Goal: Task Accomplishment & Management: Manage account settings

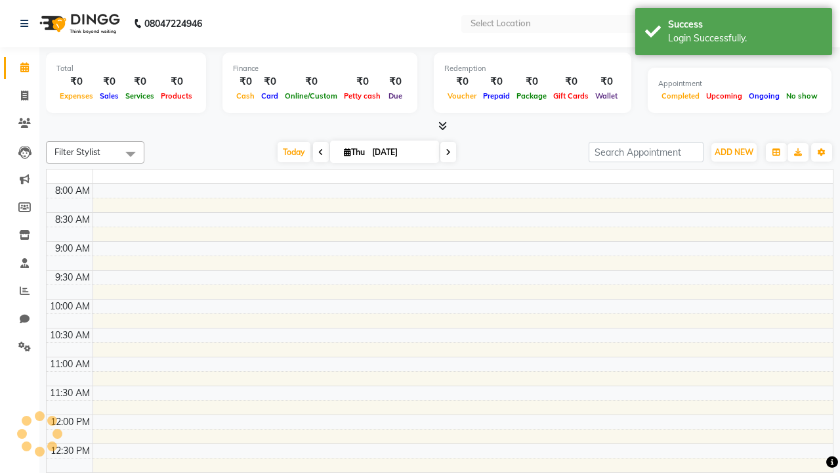
select select "en"
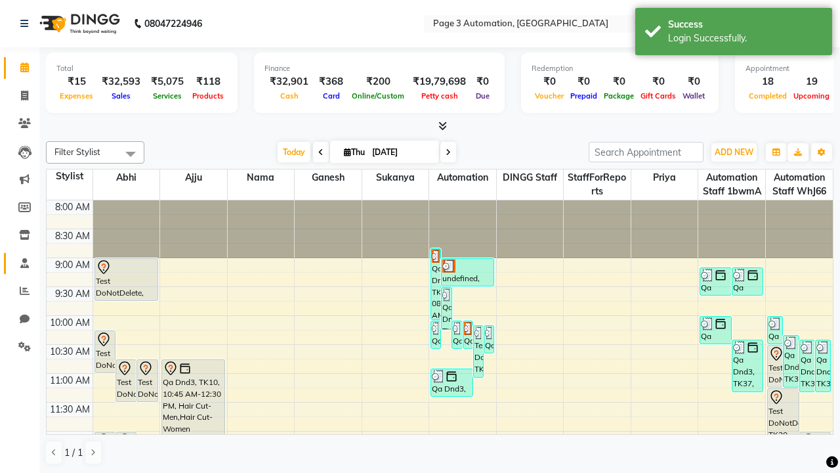
click at [20, 263] on span at bounding box center [24, 263] width 23 height 15
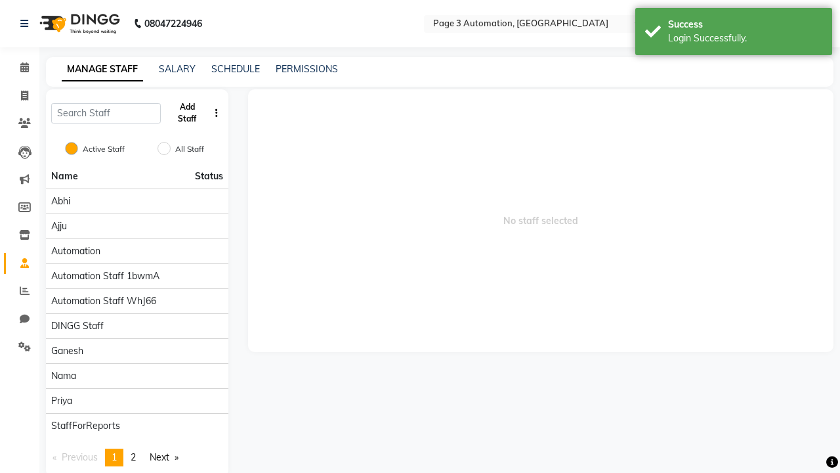
click at [187, 113] on button "Add Staff" at bounding box center [187, 113] width 43 height 34
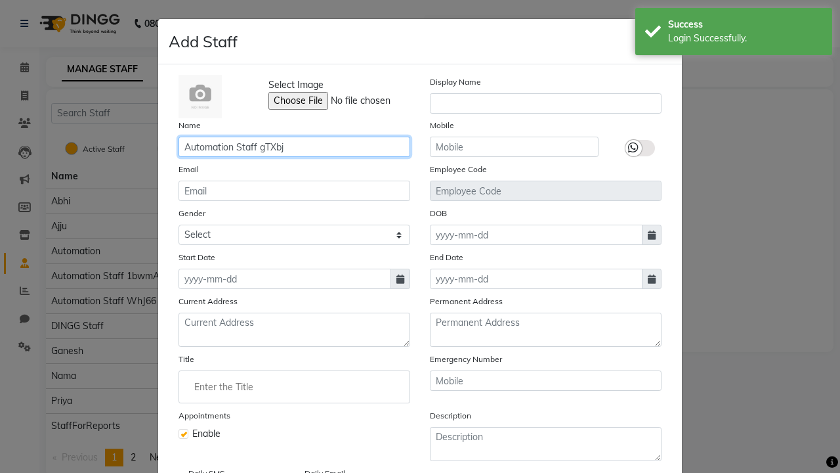
type input "Automation Staff gTXbj"
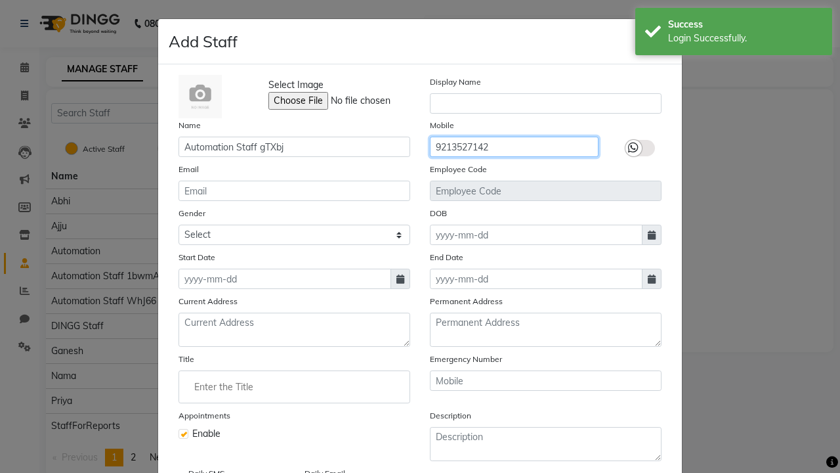
type input "9213527142"
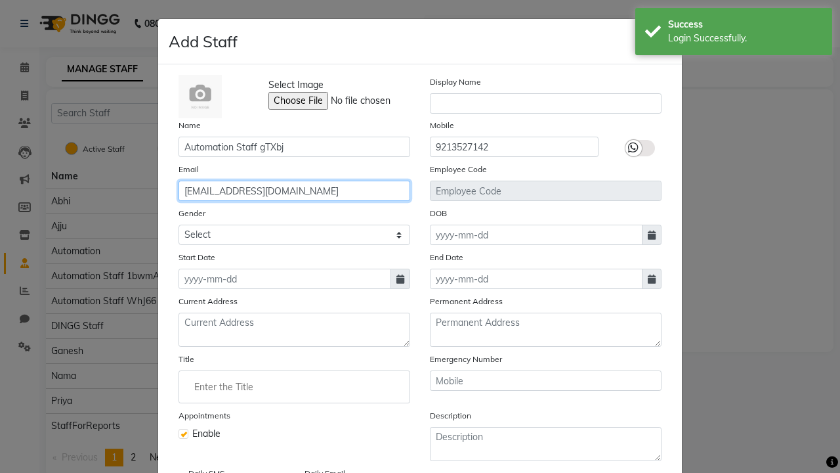
type input "madalyn8@gmail.com"
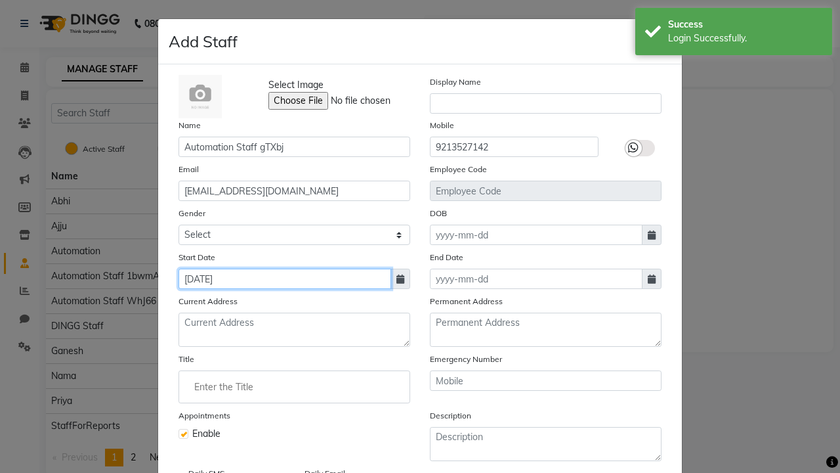
type input "Oct 02, 2025"
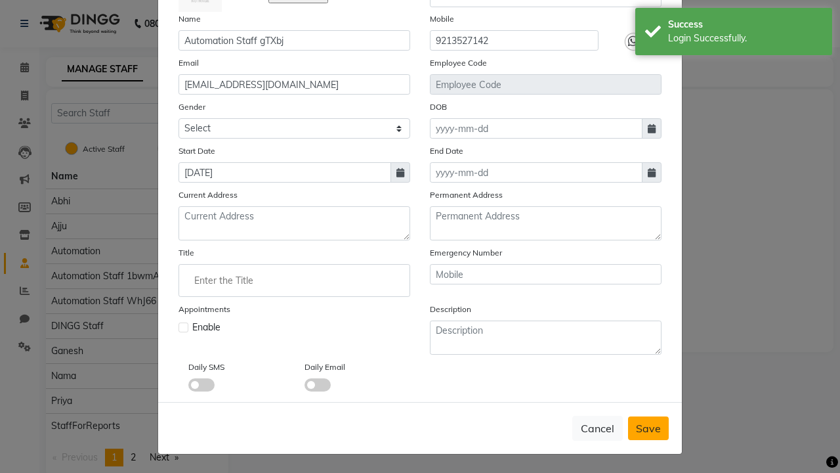
checkbox input "false"
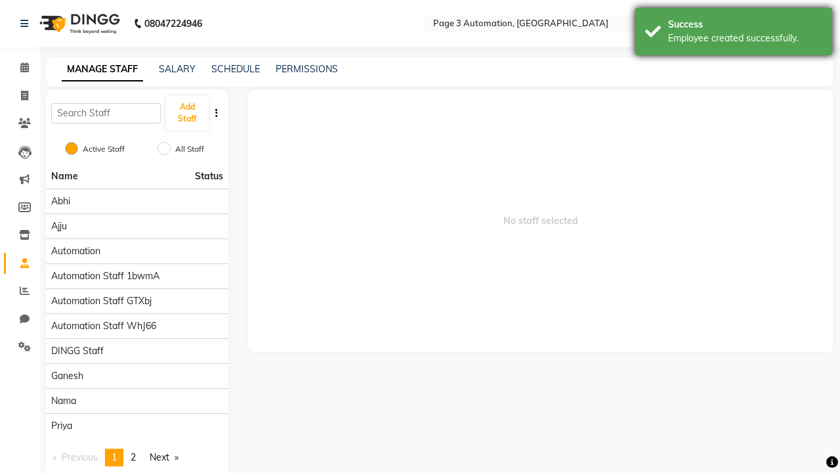
click at [734, 33] on div "Employee created successfully." at bounding box center [745, 39] width 154 height 14
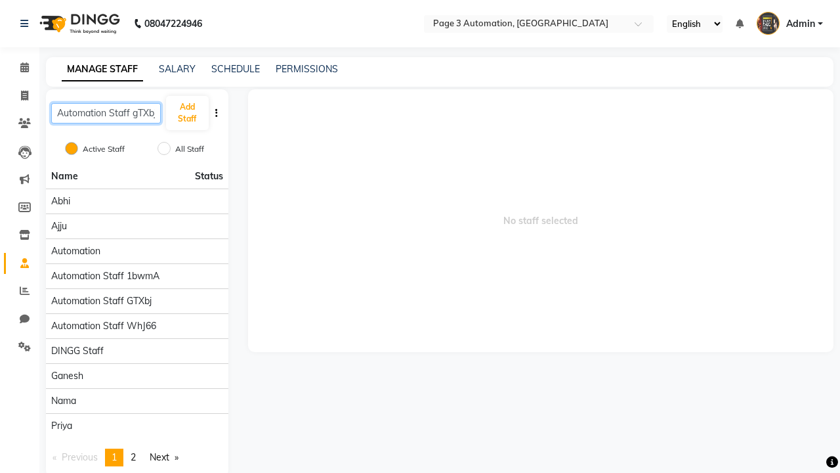
scroll to position [0, 1]
type input "Automation Staff gTXbj"
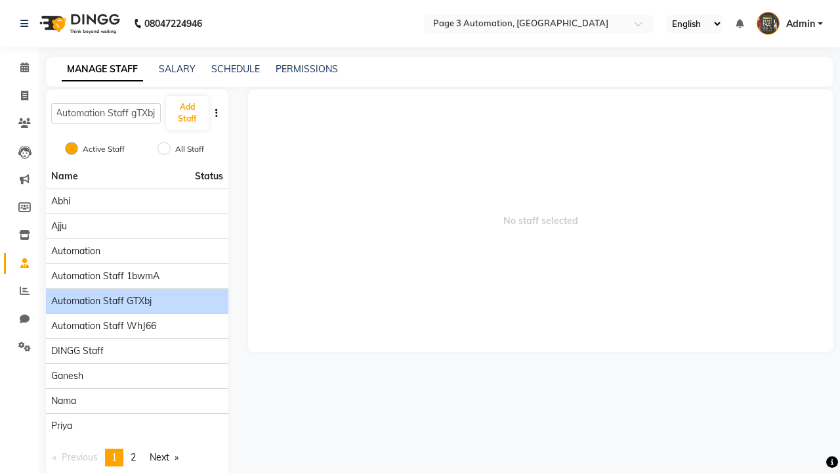
click at [137, 294] on span "Automation Staff gTXbj" at bounding box center [101, 301] width 100 height 14
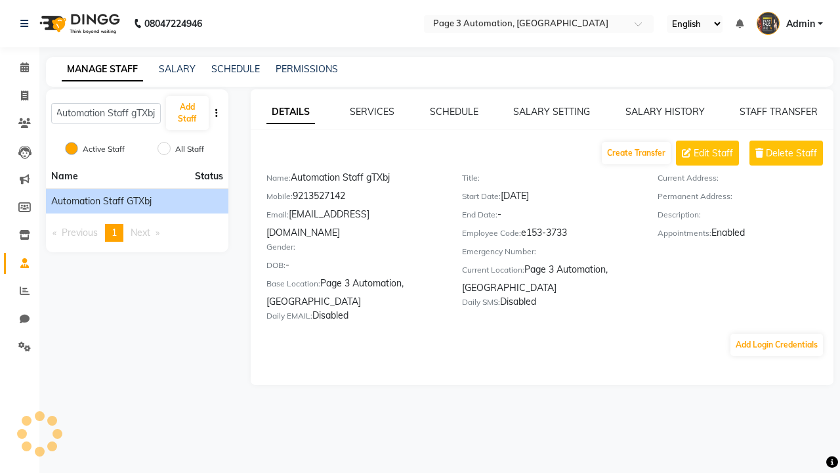
scroll to position [0, 0]
click at [777, 334] on button "Add Login Credentials" at bounding box center [777, 345] width 93 height 22
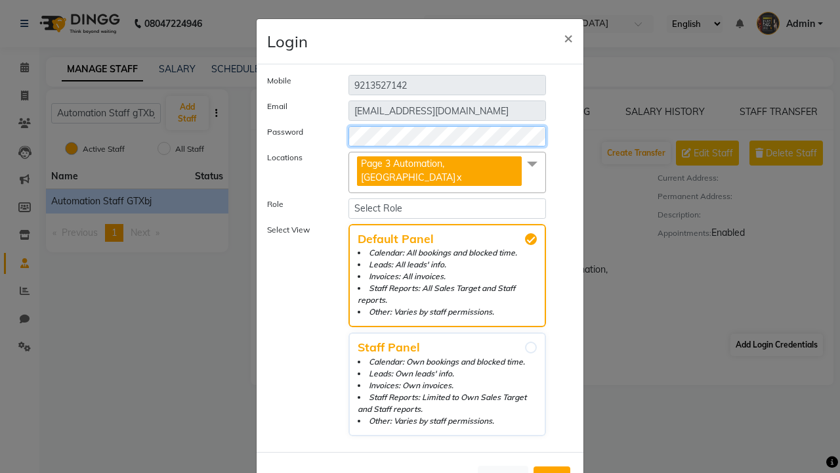
select select "4595"
click at [552, 471] on span "Add" at bounding box center [552, 477] width 21 height 13
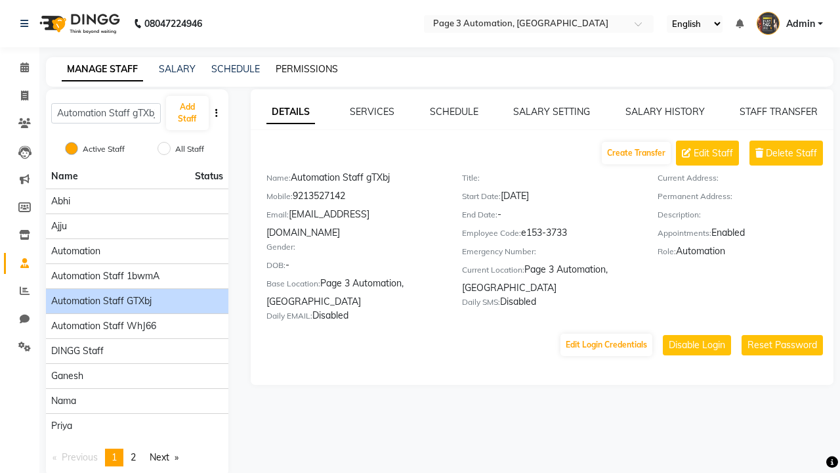
click at [303, 69] on link "PERMISSIONS" at bounding box center [307, 69] width 62 height 12
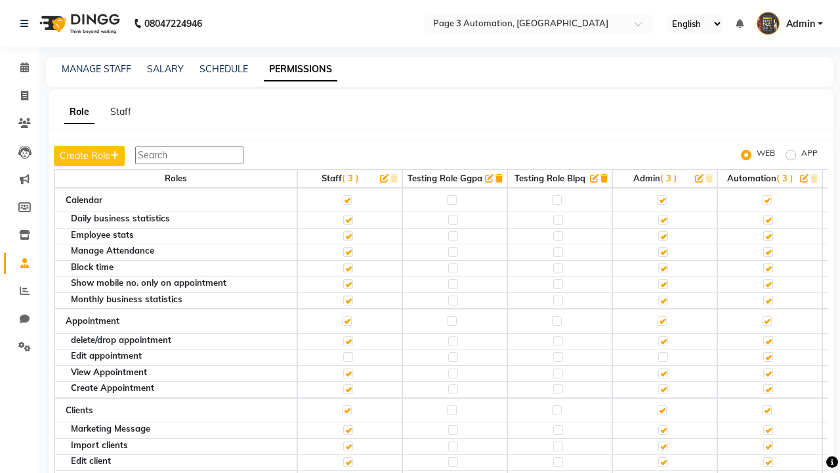
click at [767, 200] on label at bounding box center [767, 200] width 10 height 10
click at [767, 200] on input "checkbox" at bounding box center [766, 200] width 9 height 9
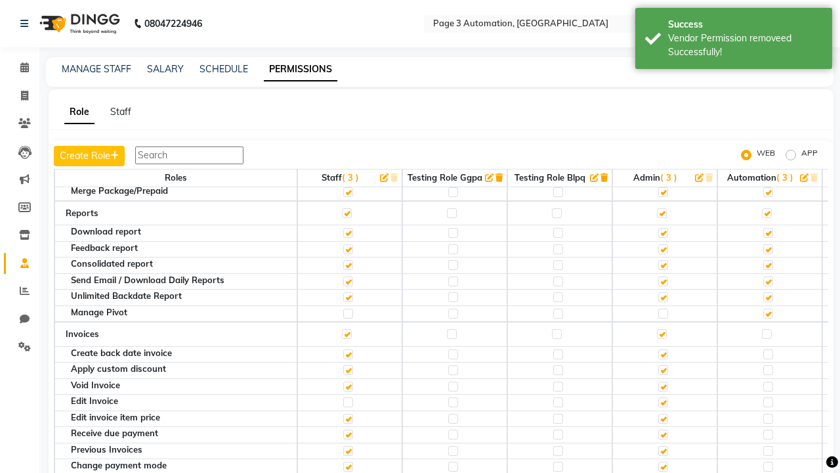
click at [767, 113] on label at bounding box center [767, 108] width 10 height 10
click at [767, 112] on input "checkbox" at bounding box center [766, 108] width 9 height 9
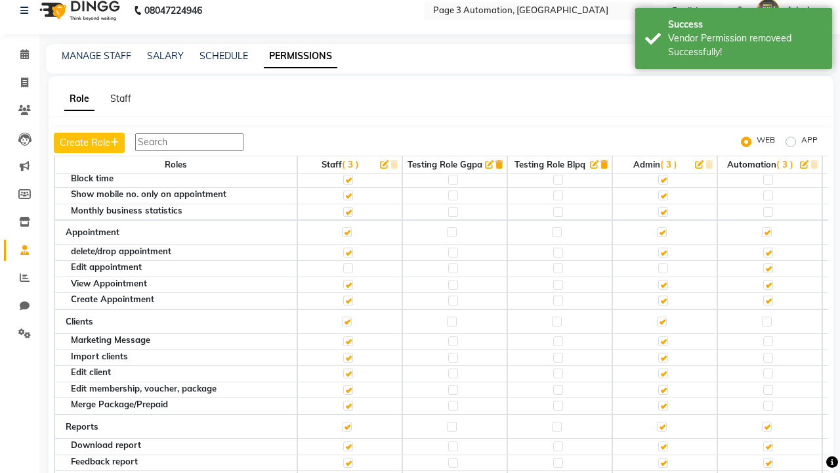
scroll to position [0, 0]
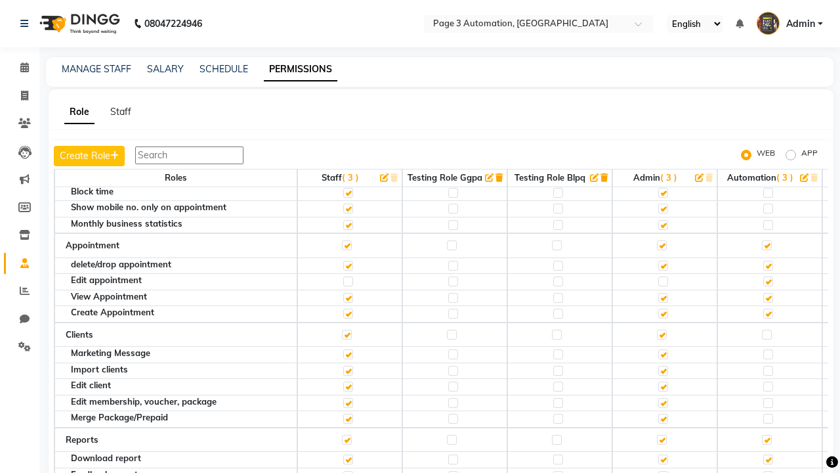
click at [790, 24] on span "Admin" at bounding box center [801, 24] width 29 height 14
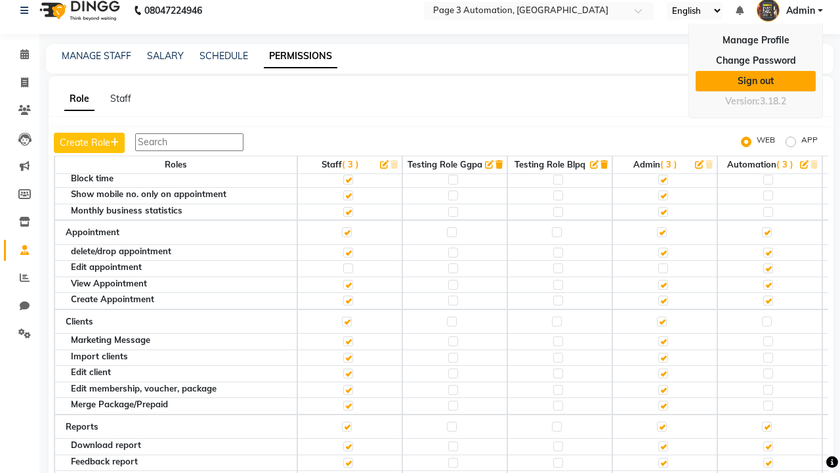
click at [756, 81] on link "Sign out" at bounding box center [756, 81] width 120 height 20
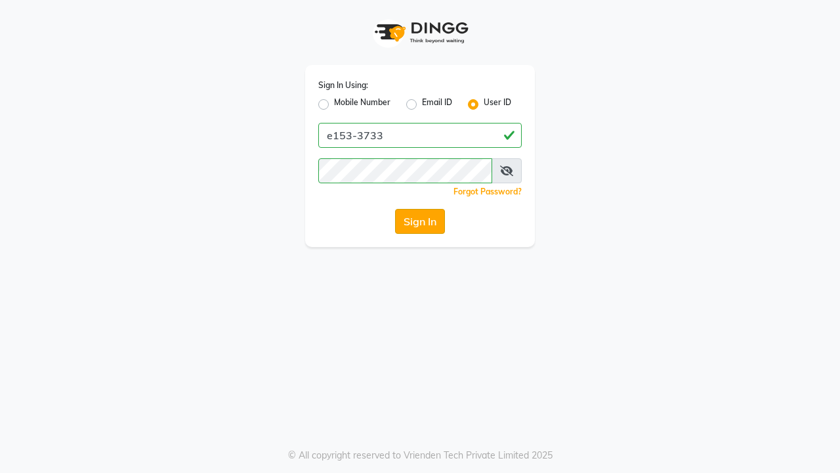
click at [420, 221] on button "Sign In" at bounding box center [420, 221] width 50 height 25
